Goal: Information Seeking & Learning: Learn about a topic

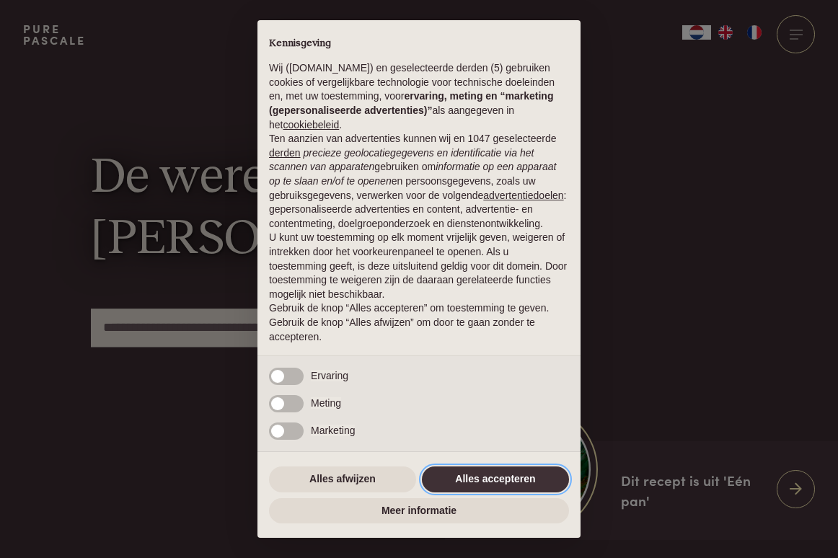
click at [515, 481] on button "Alles accepteren" at bounding box center [495, 479] width 147 height 26
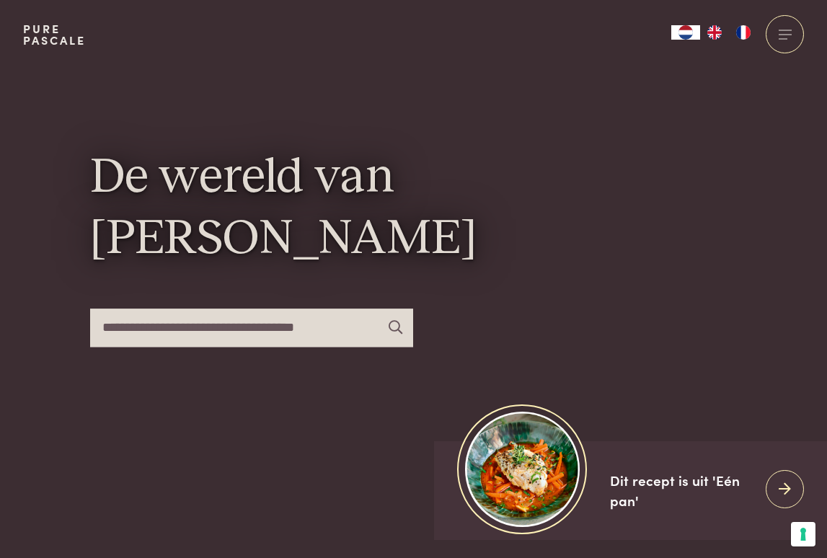
click at [681, 31] on img "NL" at bounding box center [685, 32] width 17 height 14
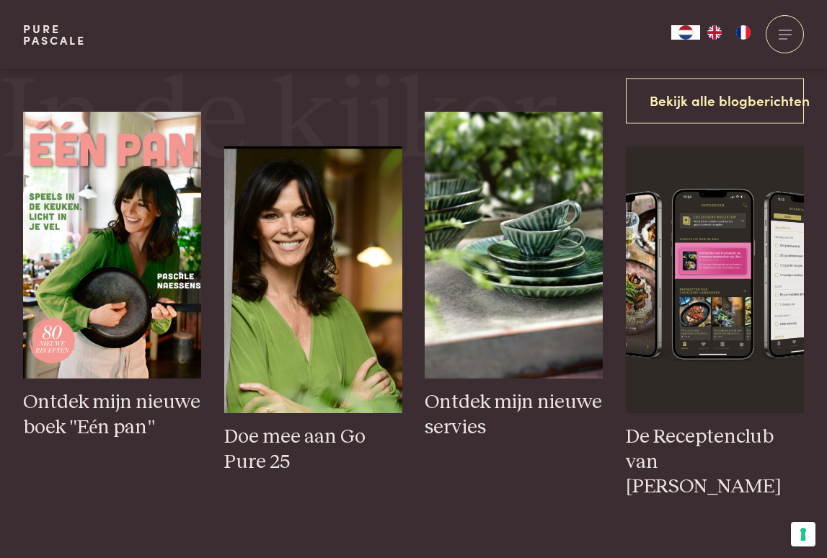
scroll to position [577, 0]
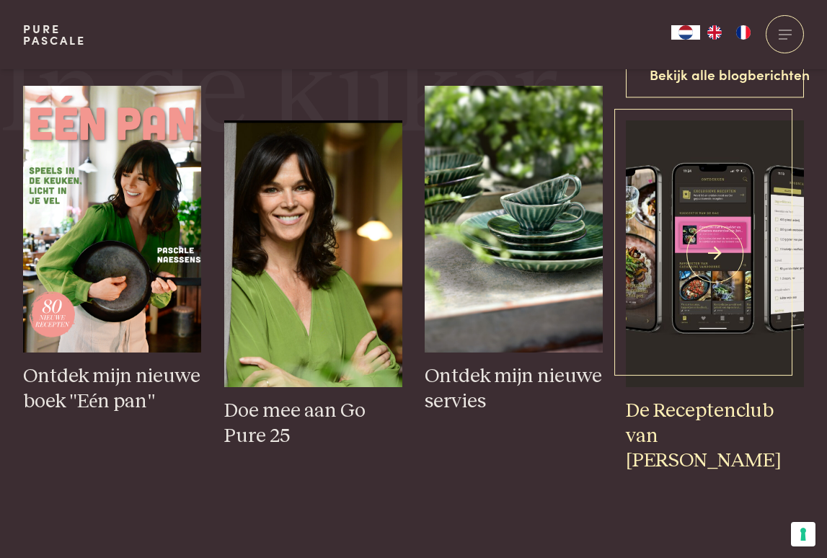
click at [709, 410] on h3 "De Receptenclub van [PERSON_NAME]" at bounding box center [715, 436] width 178 height 75
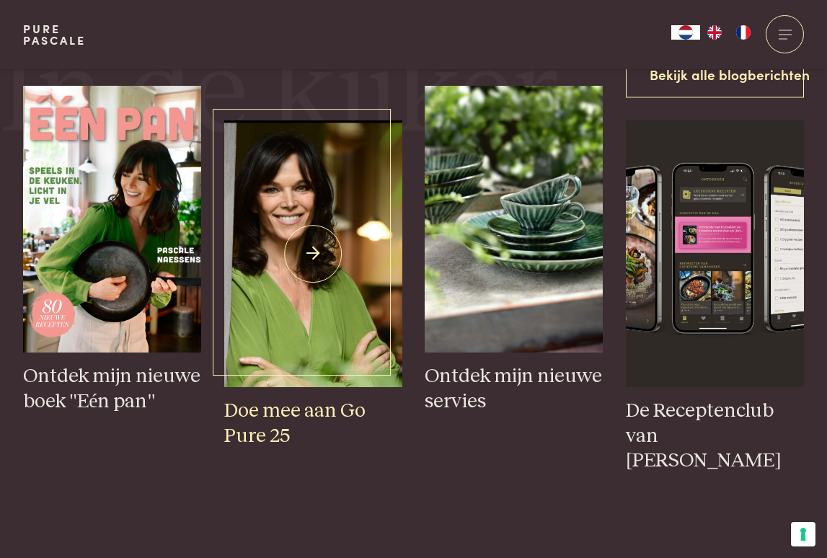
click at [309, 224] on img at bounding box center [313, 253] width 178 height 267
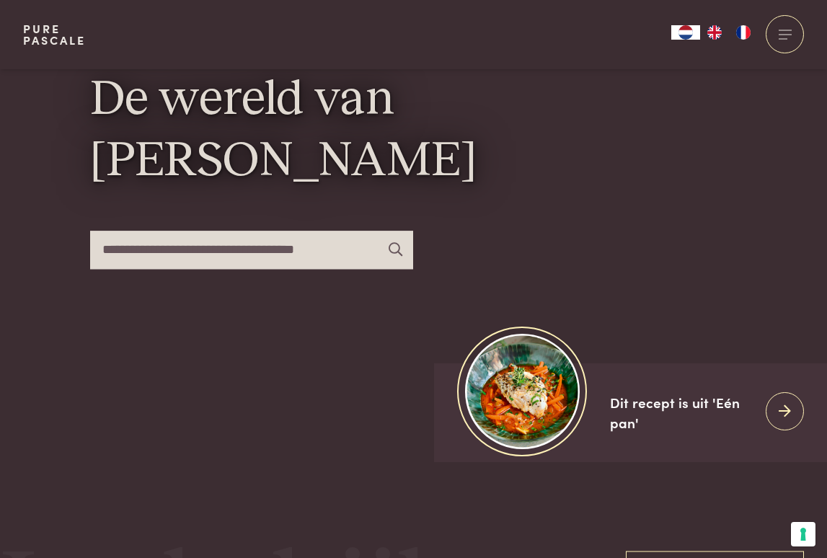
scroll to position [72, 0]
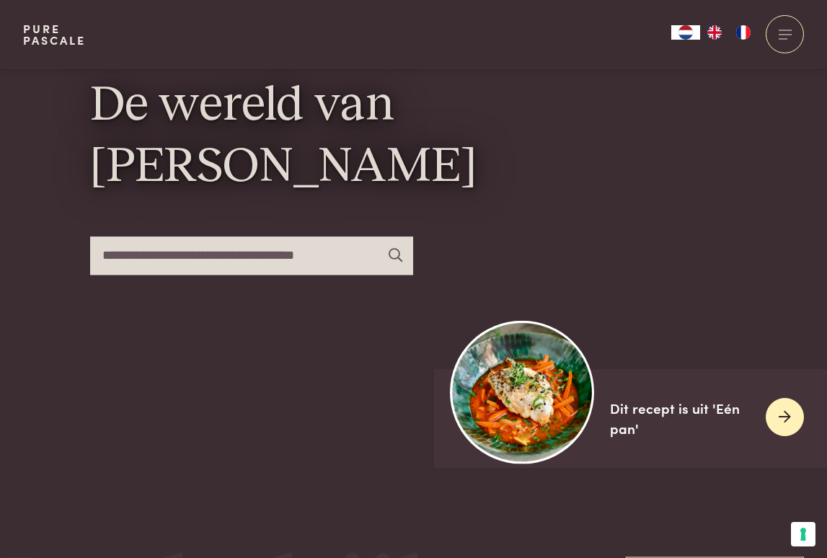
click at [663, 406] on div "Dit recept is uit 'Eén pan'" at bounding box center [682, 418] width 144 height 41
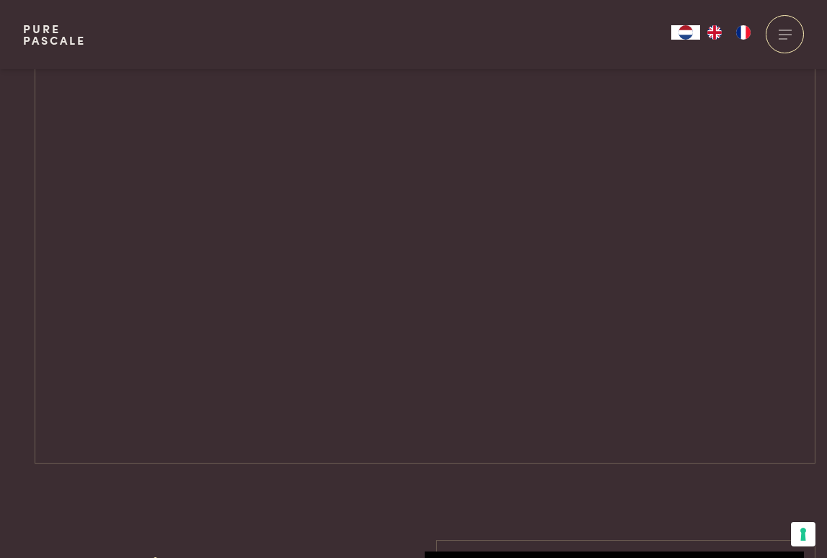
scroll to position [1802, 0]
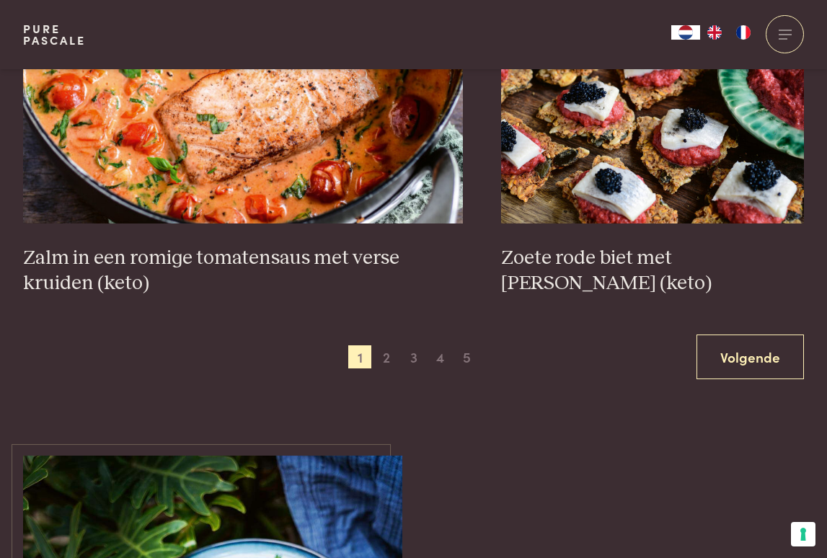
scroll to position [2595, 0]
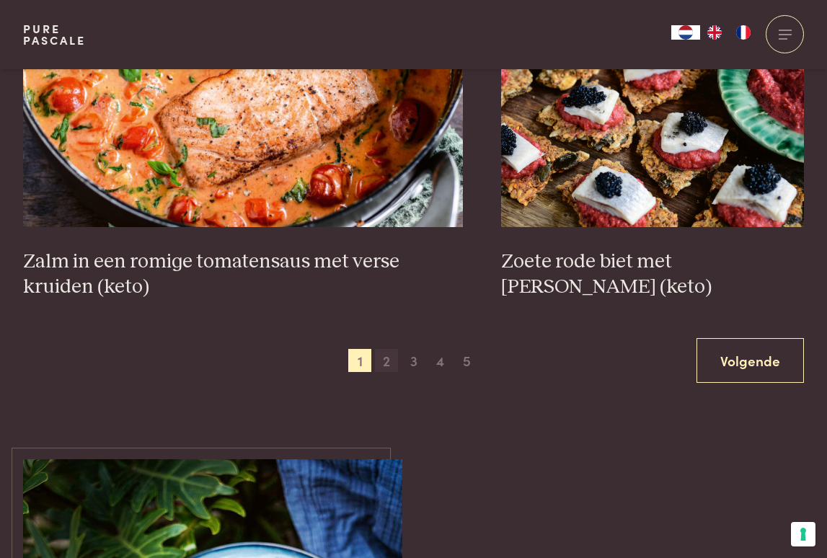
click at [386, 349] on span "2" at bounding box center [386, 360] width 23 height 23
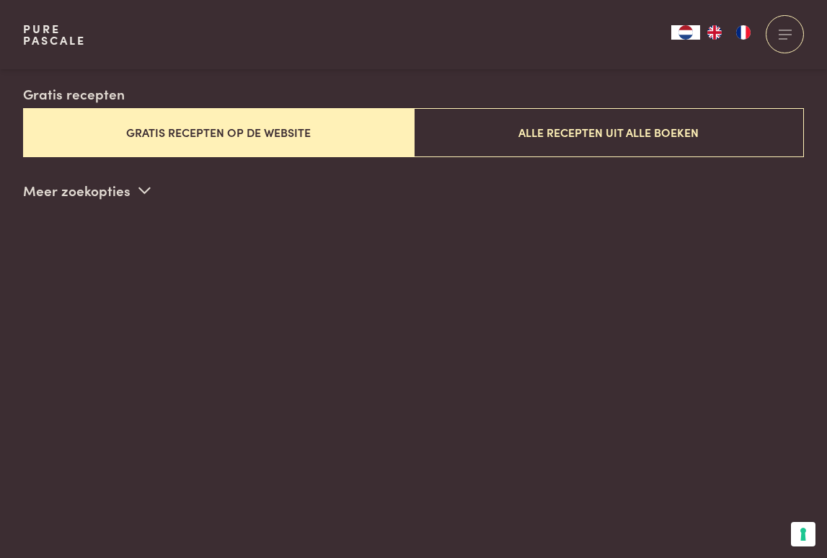
scroll to position [352, 0]
